Goal: Find specific page/section: Find specific page/section

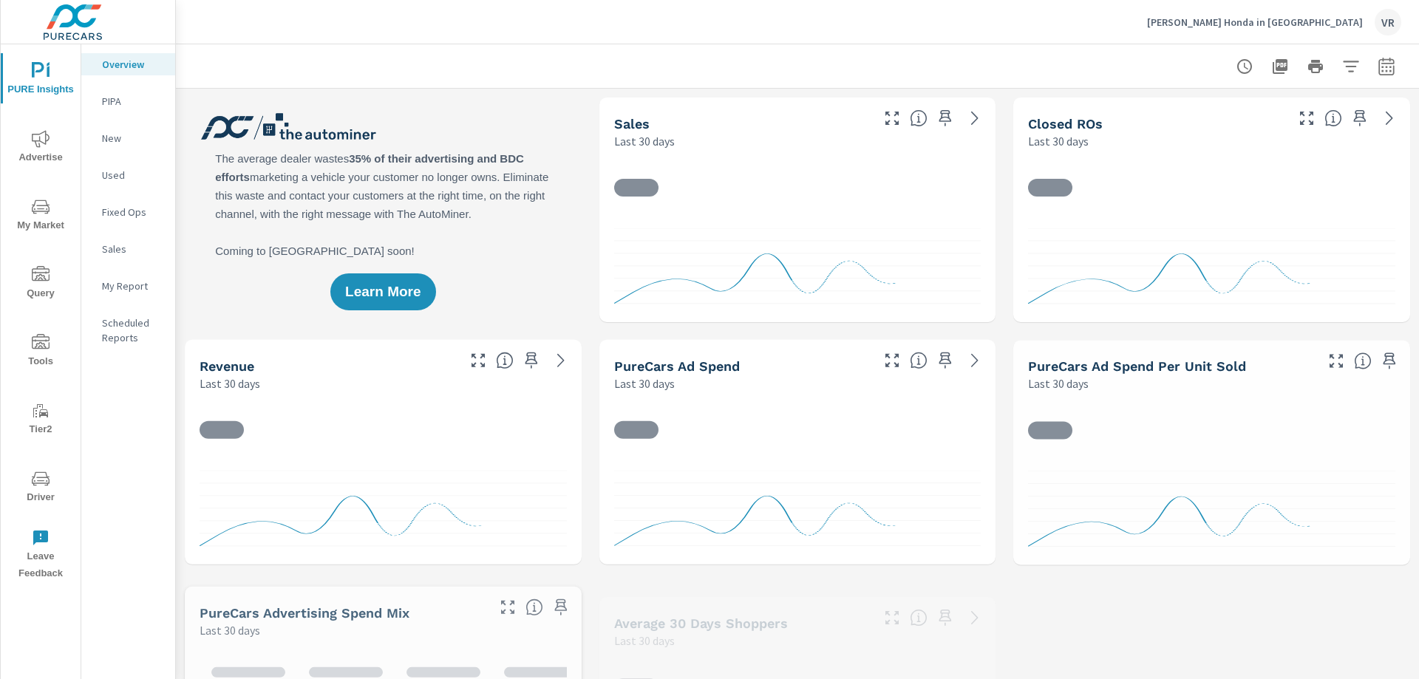
click at [35, 487] on icon "nav menu" at bounding box center [41, 479] width 18 height 18
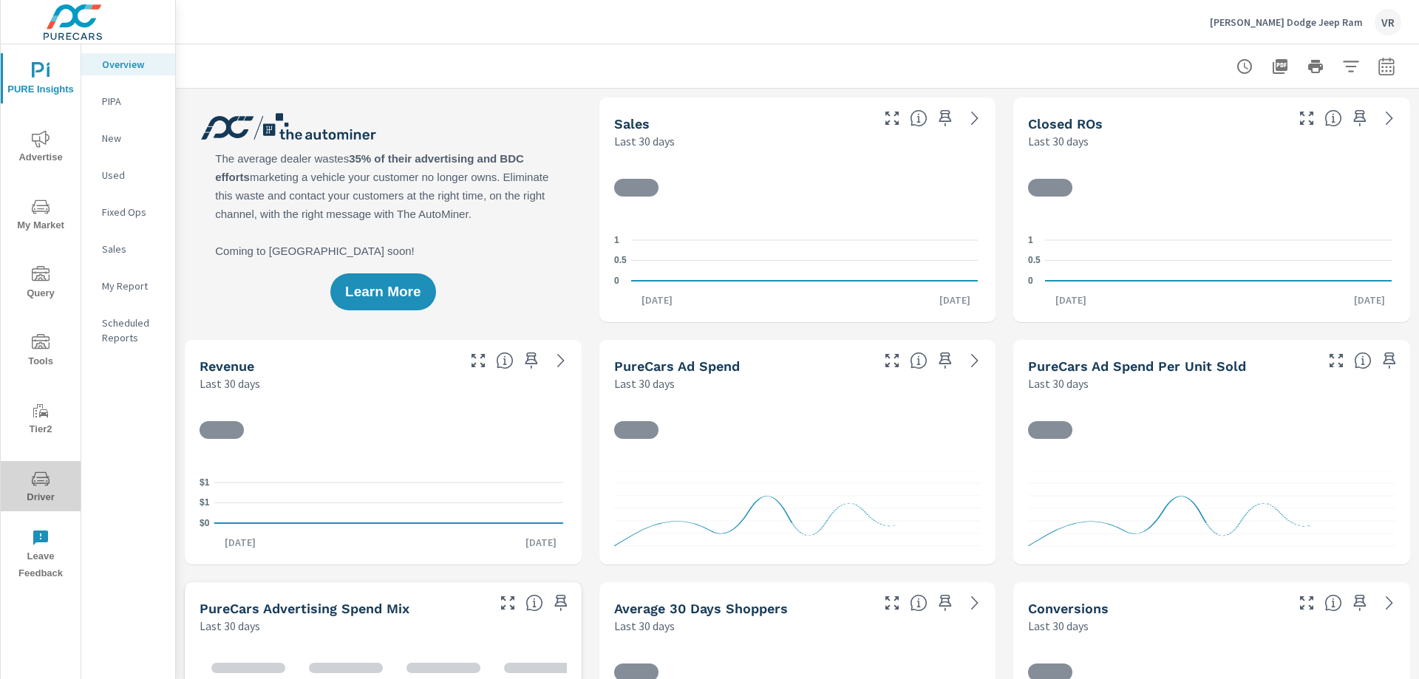
click at [51, 499] on span "Driver" at bounding box center [40, 488] width 71 height 36
